Goal: Navigation & Orientation: Find specific page/section

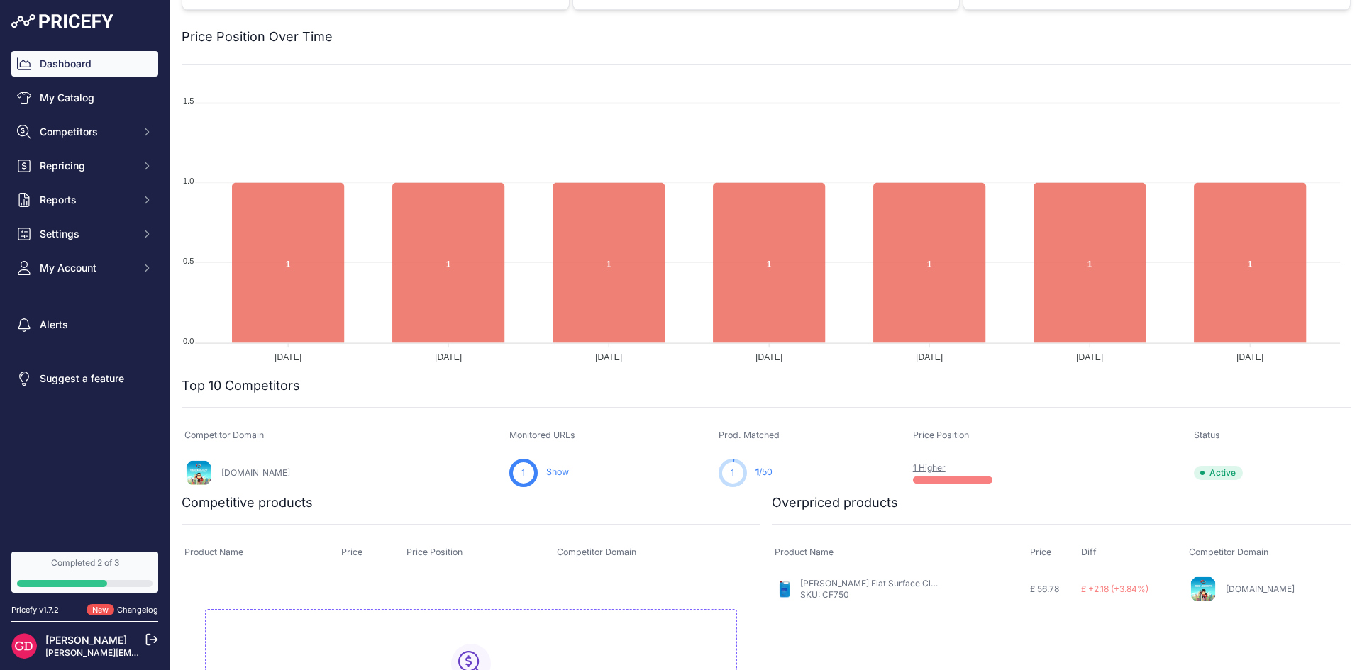
scroll to position [232, 0]
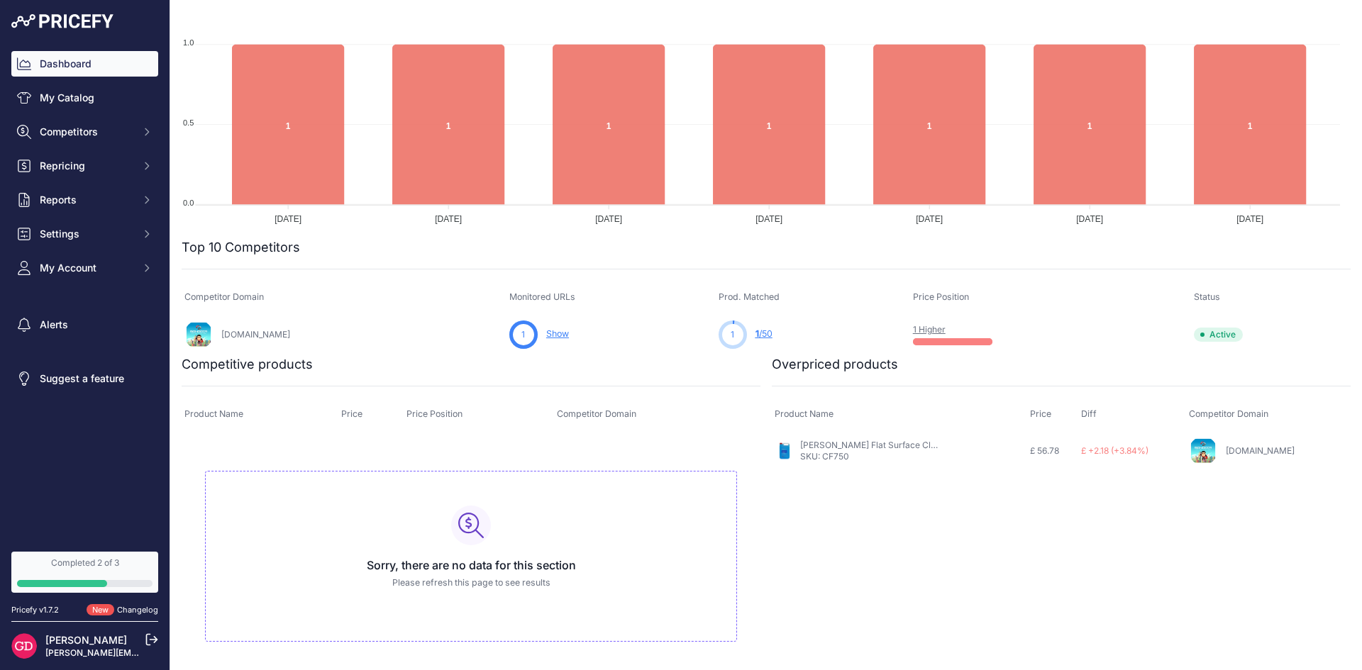
click at [546, 329] on link "Show" at bounding box center [557, 333] width 23 height 11
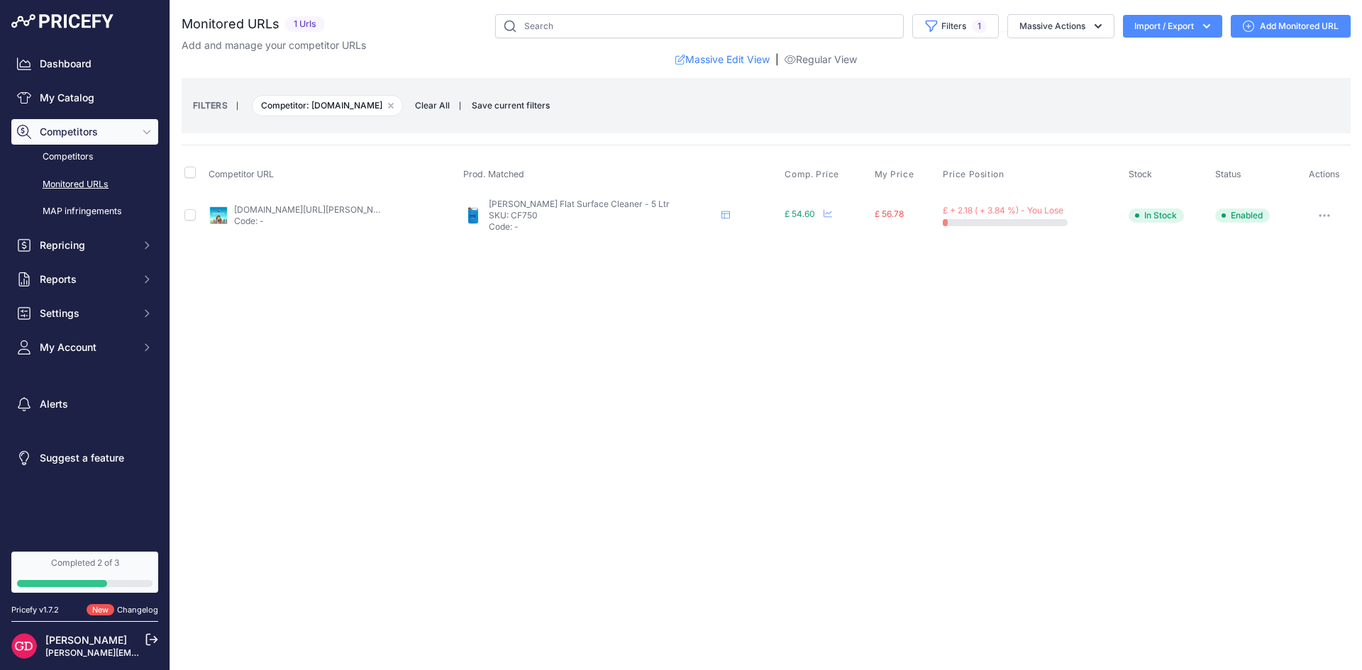
click at [1328, 210] on button "button" at bounding box center [1324, 216] width 28 height 20
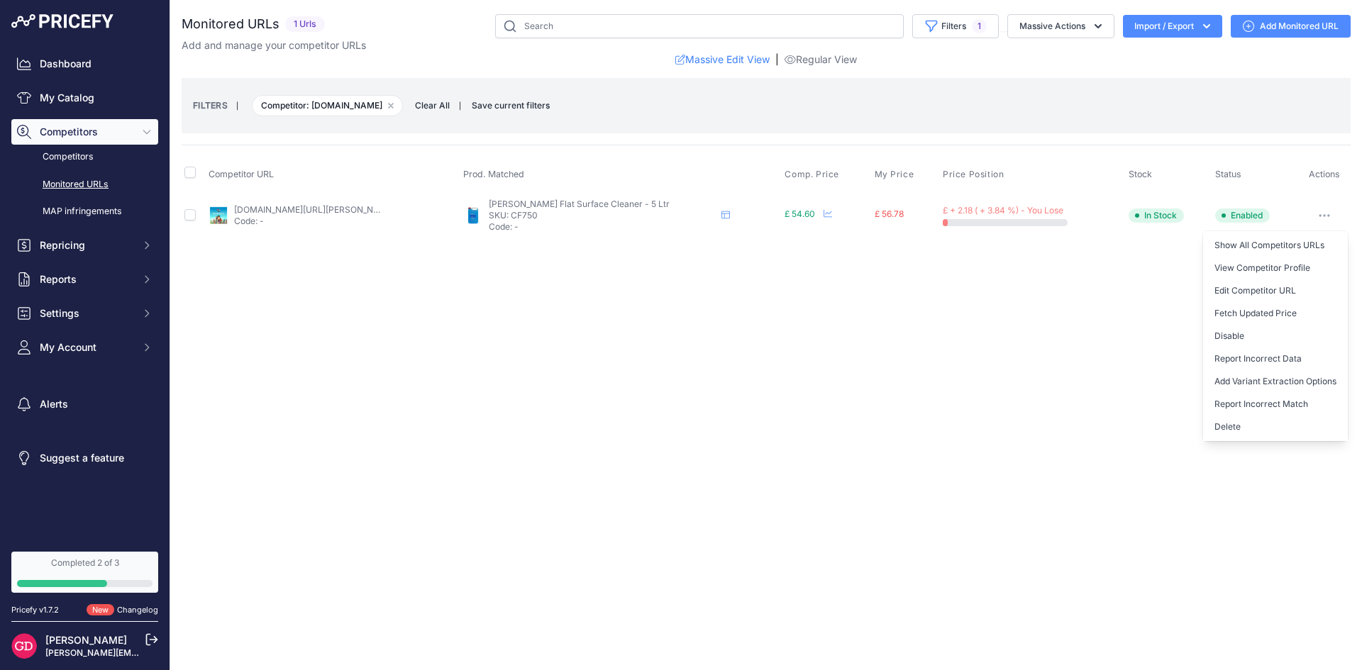
drag, startPoint x: 1030, startPoint y: 329, endPoint x: 1033, endPoint y: 320, distance: 9.5
click at [1030, 329] on div "Close You are not connected to the internet." at bounding box center [765, 335] width 1191 height 670
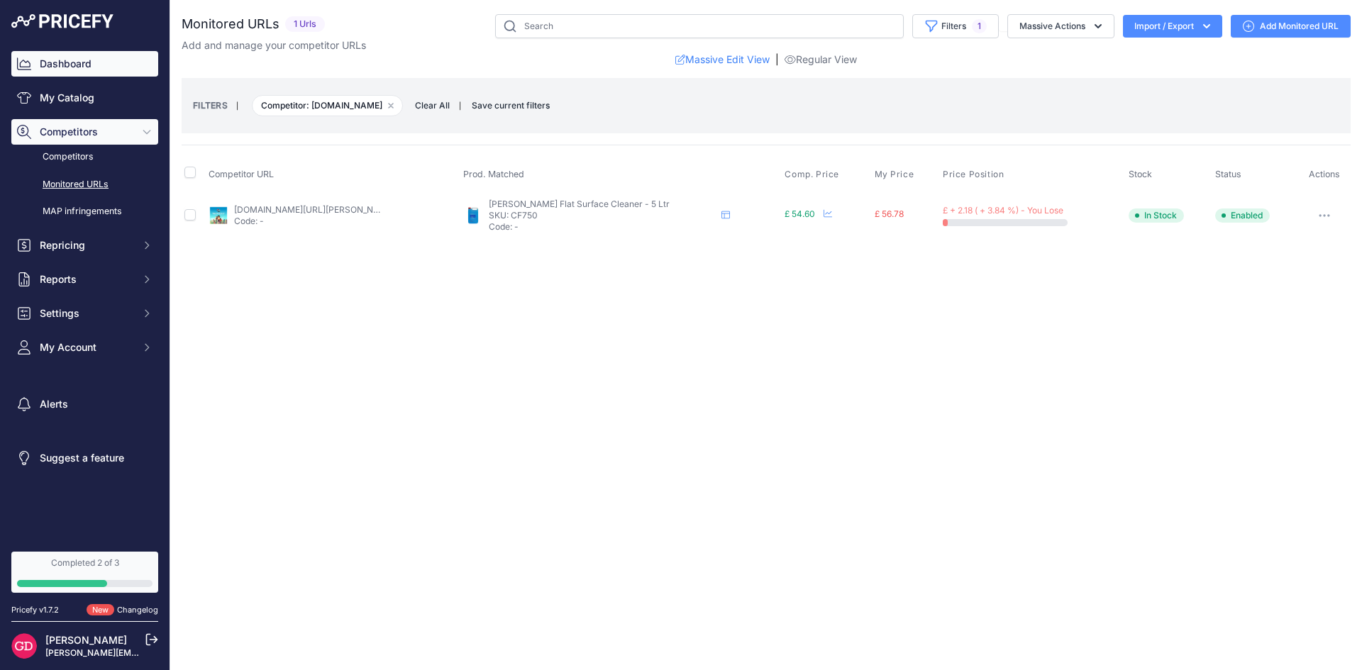
click at [72, 57] on link "Dashboard" at bounding box center [84, 64] width 147 height 26
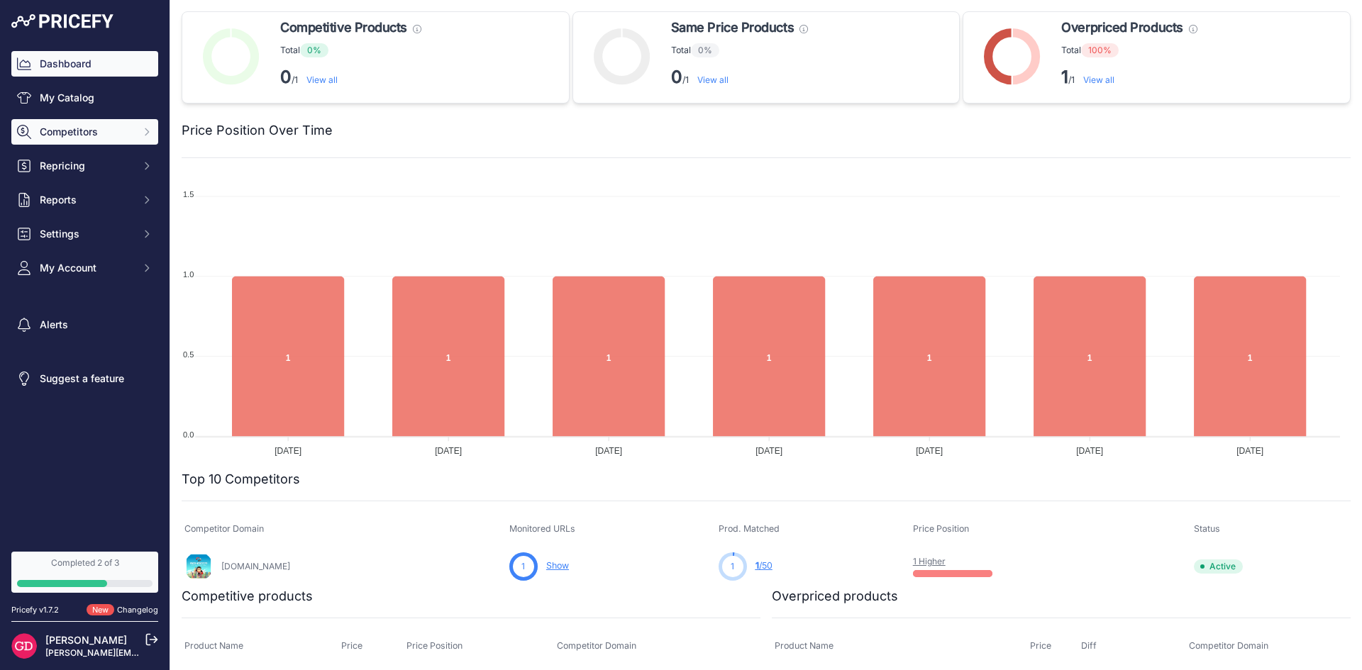
click at [71, 136] on span "Competitors" at bounding box center [86, 132] width 93 height 14
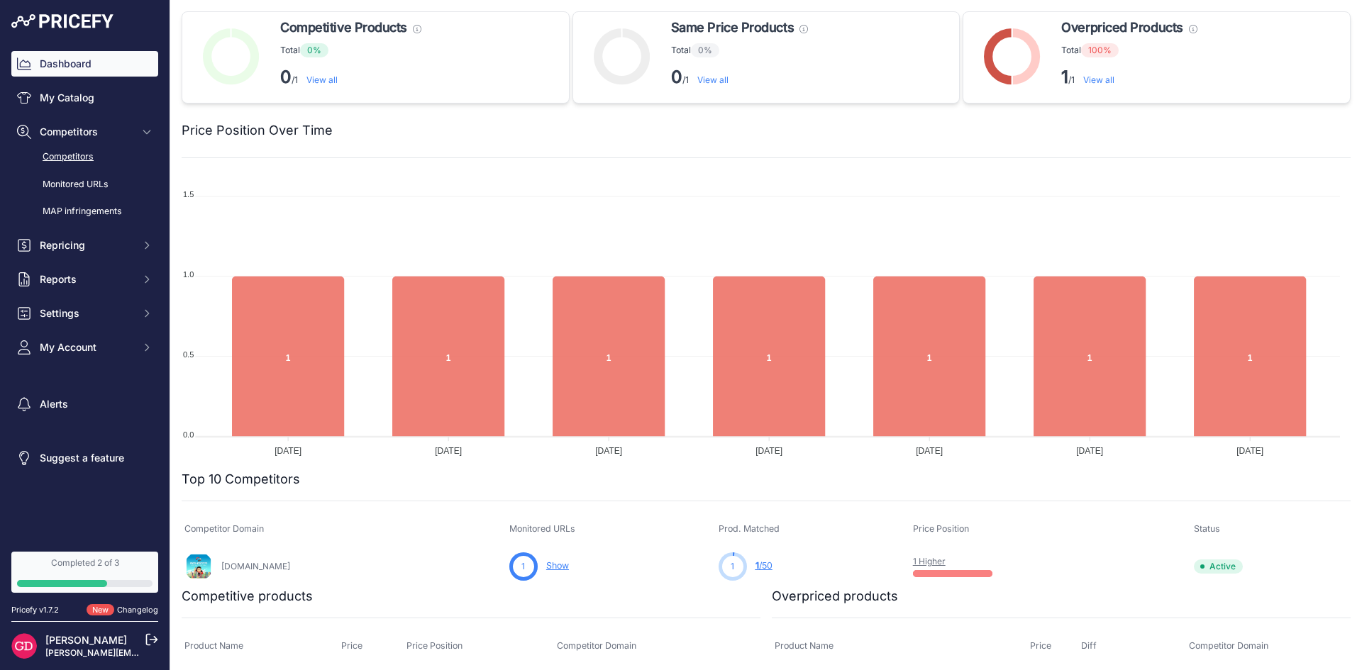
click at [85, 152] on link "Competitors" at bounding box center [84, 157] width 147 height 25
